Goal: Task Accomplishment & Management: Complete application form

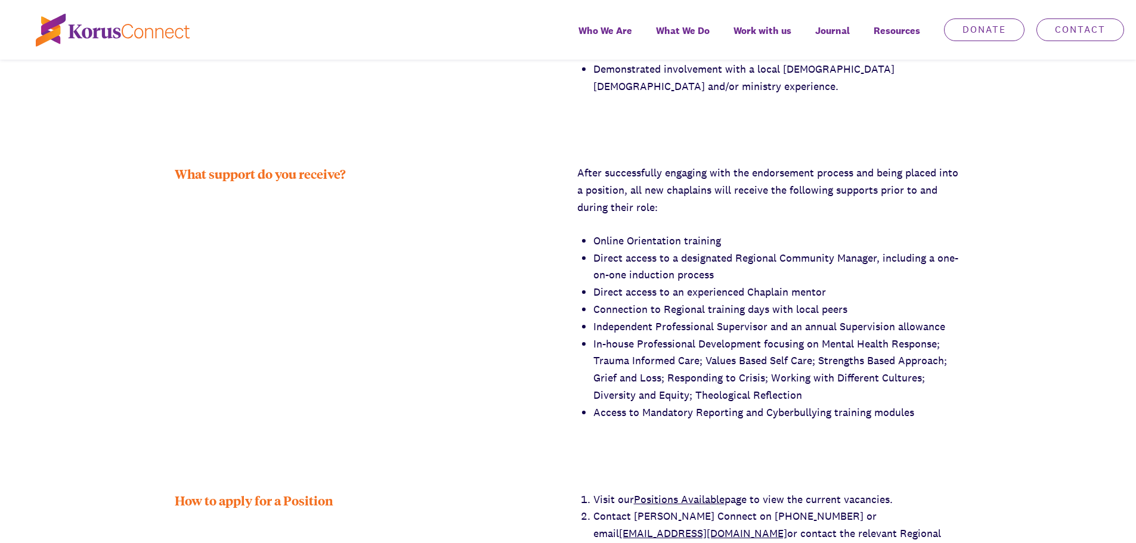
scroll to position [1909, 0]
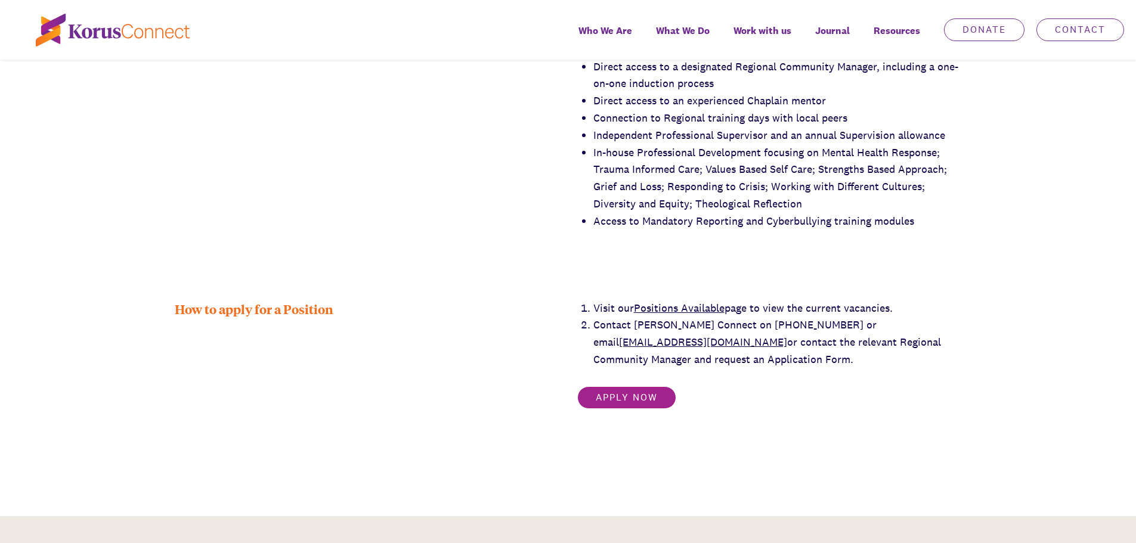
click at [603, 387] on link "Apply now" at bounding box center [626, 398] width 99 height 23
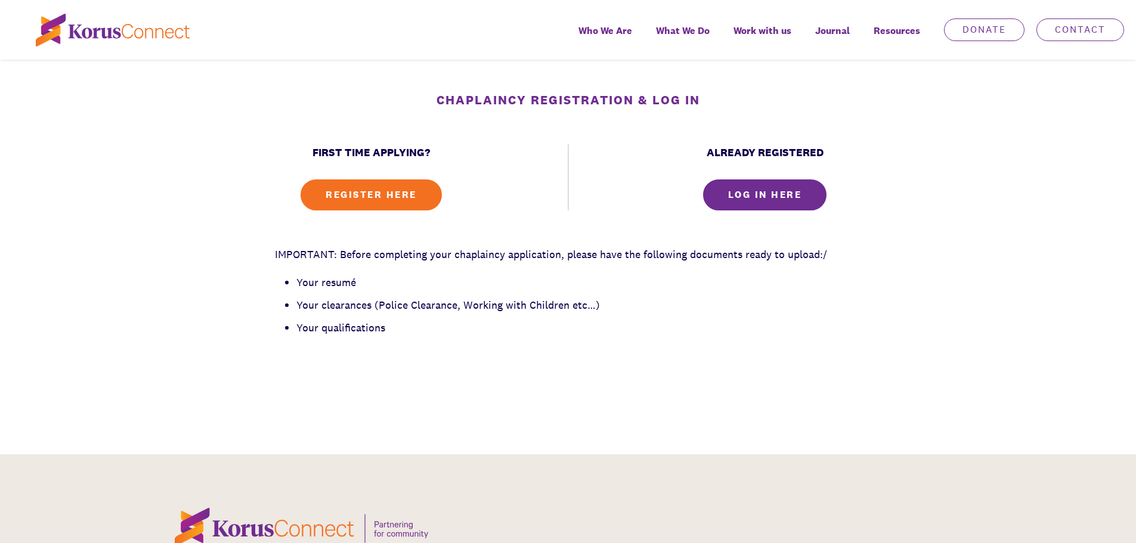
scroll to position [477, 0]
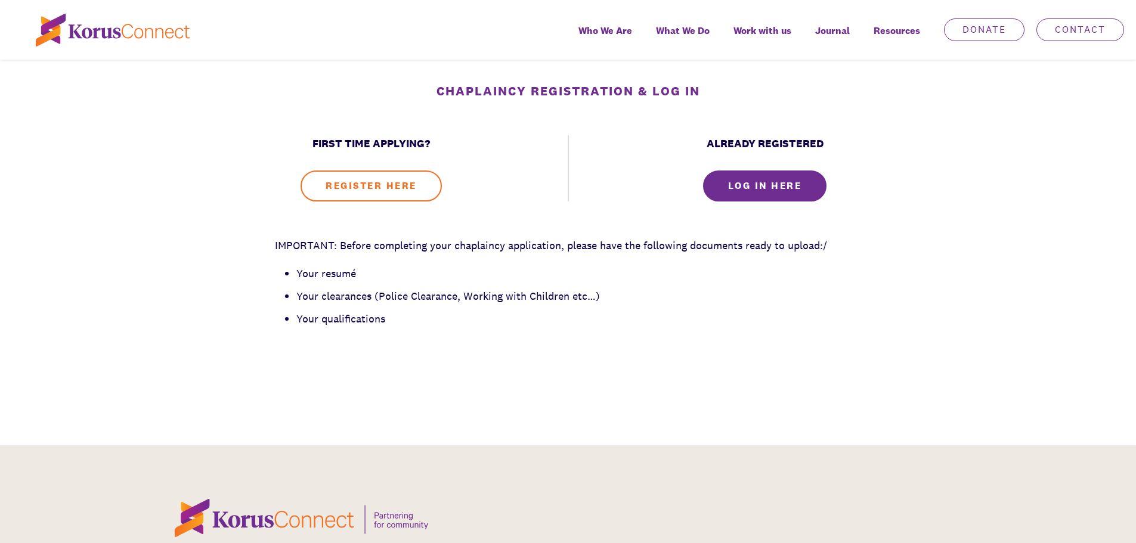
click at [385, 190] on link "REGISTER HERE" at bounding box center [371, 186] width 141 height 31
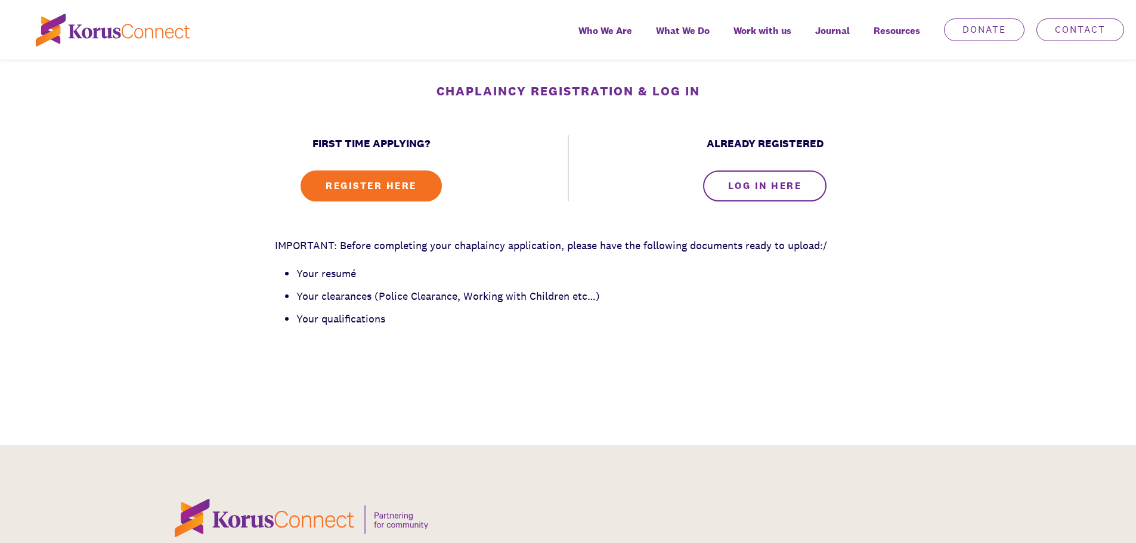
click at [796, 186] on link "LOG IN HERE" at bounding box center [765, 186] width 124 height 31
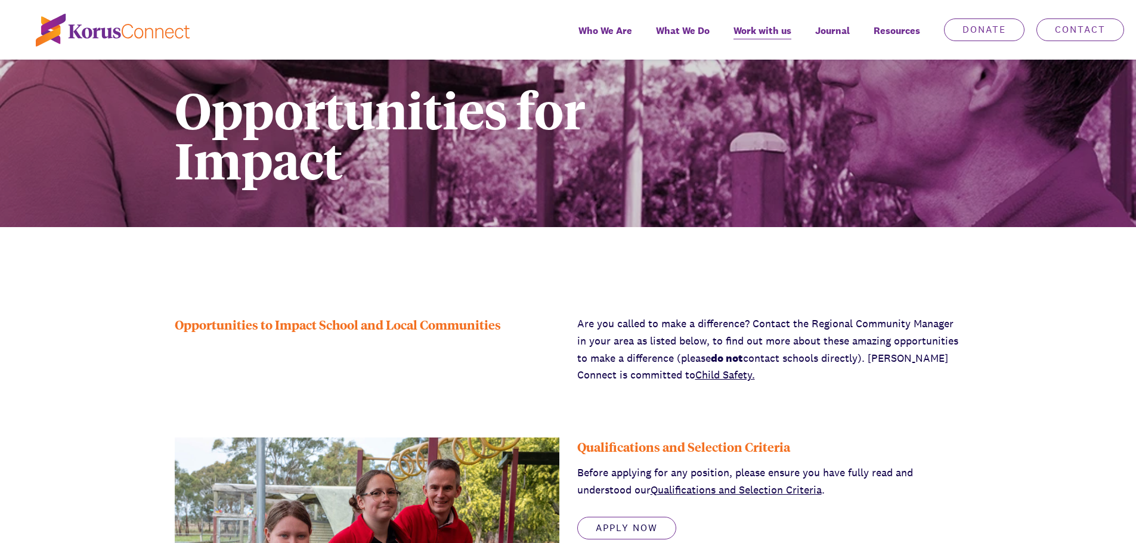
scroll to position [239, 0]
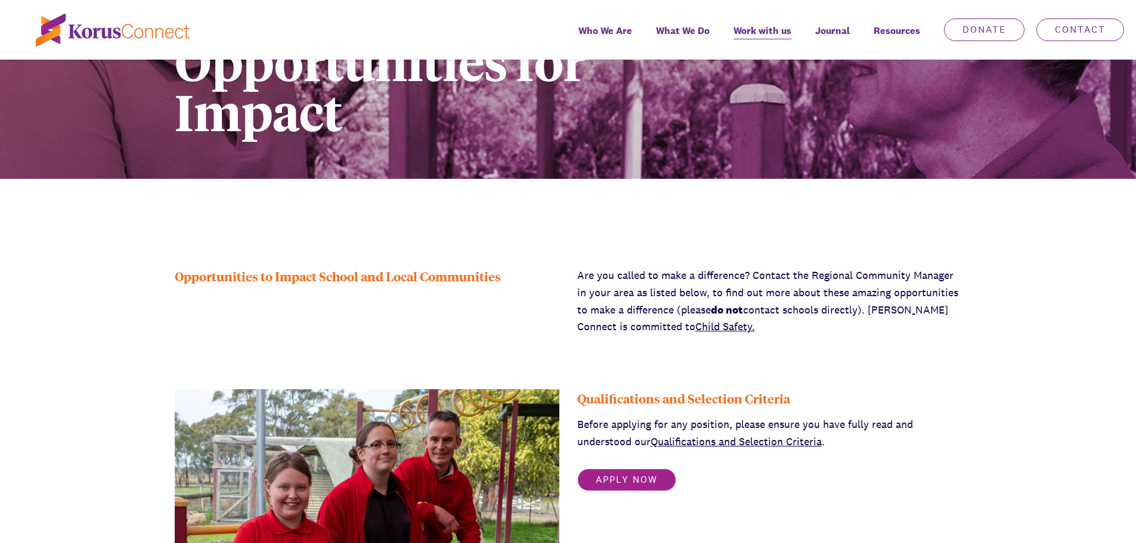
click at [608, 486] on link "Apply Now" at bounding box center [626, 480] width 99 height 23
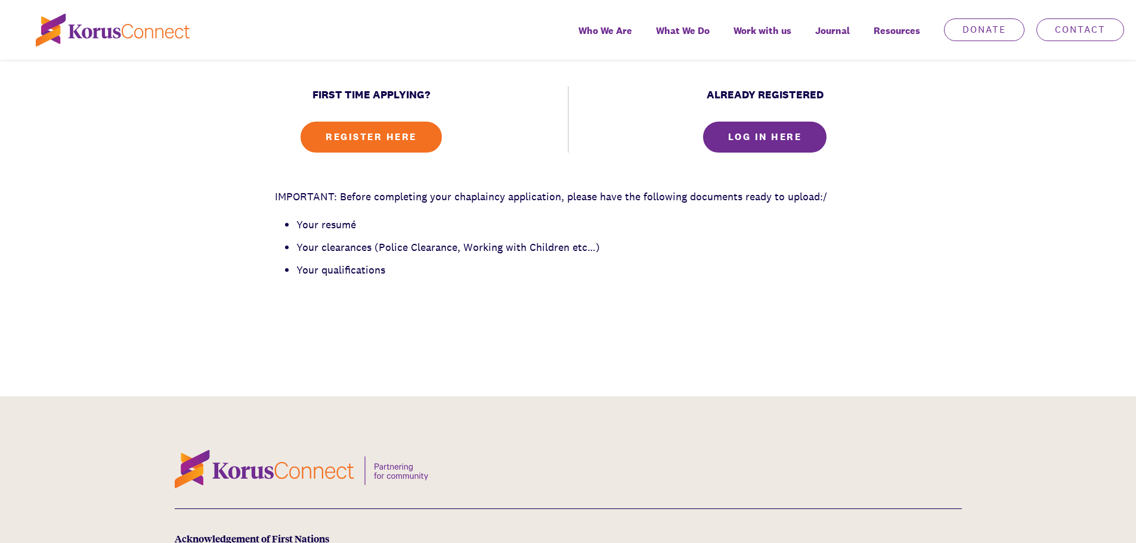
scroll to position [239, 0]
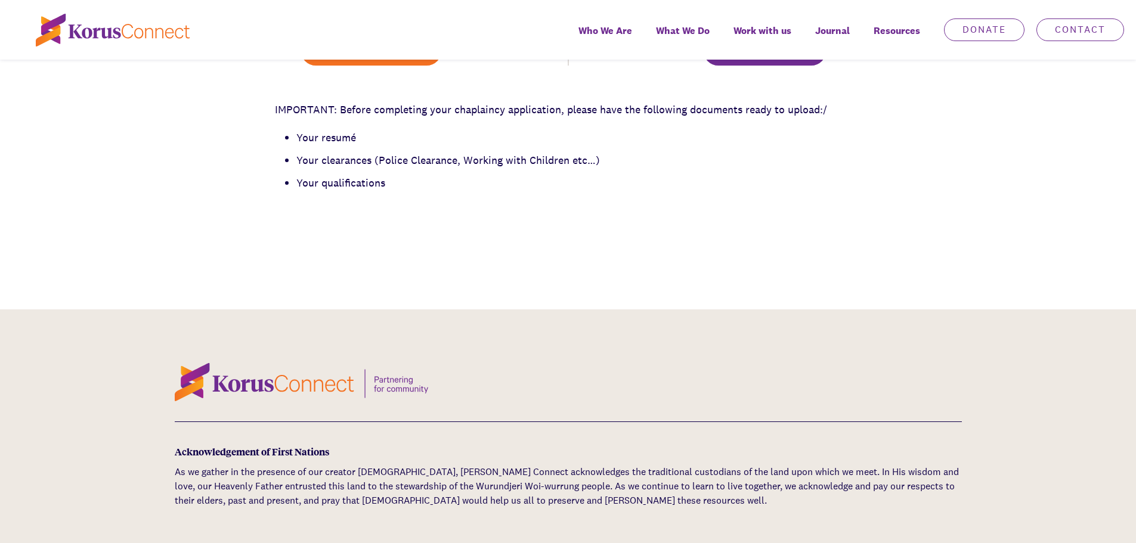
scroll to position [477, 0]
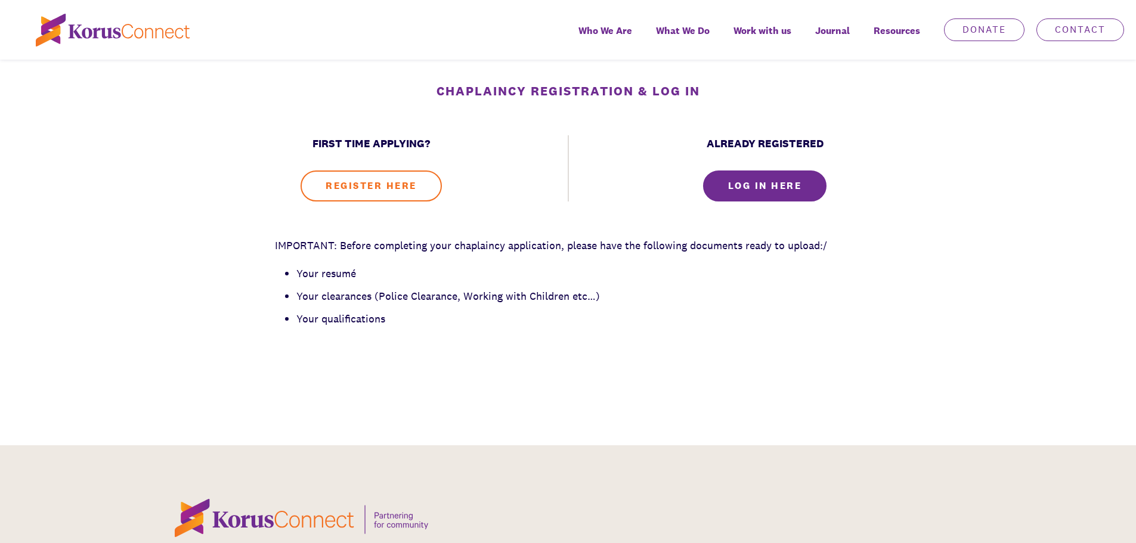
click at [364, 188] on link "REGISTER HERE" at bounding box center [371, 186] width 141 height 31
